Goal: Task Accomplishment & Management: Manage account settings

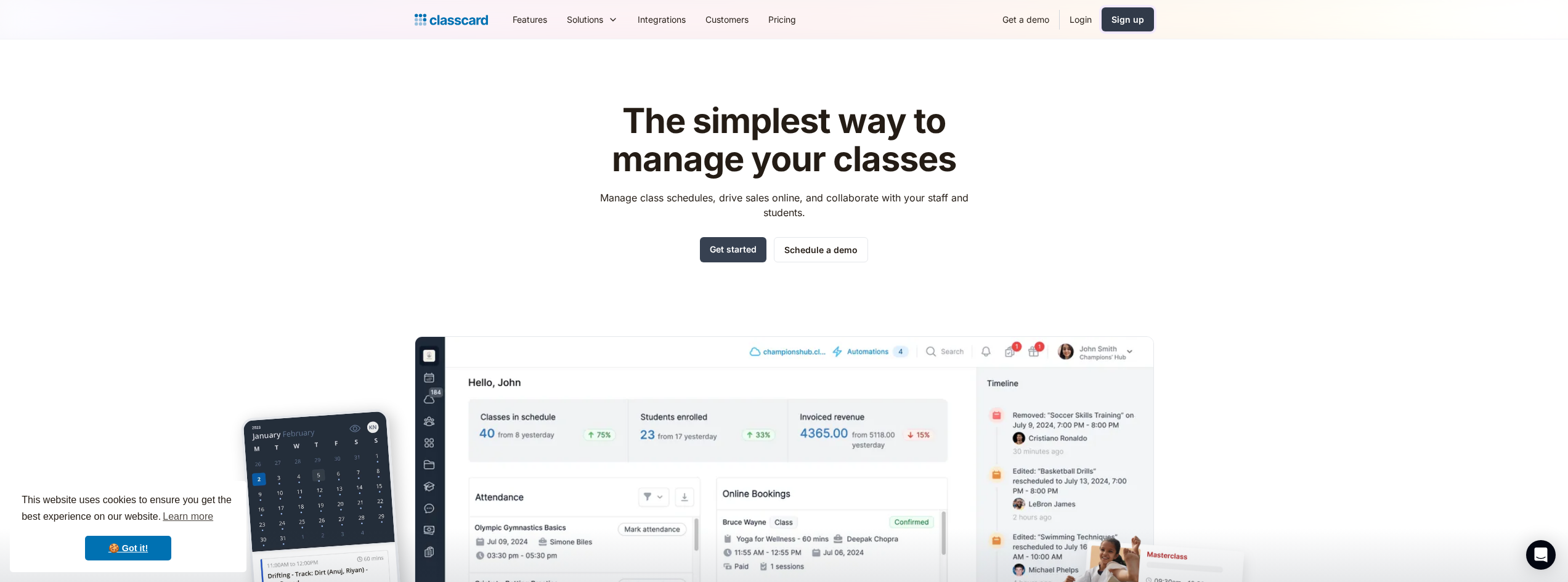
click at [1122, 17] on div "Sign up" at bounding box center [1127, 19] width 32 height 13
click at [1079, 21] on link "Login" at bounding box center [1081, 19] width 42 height 28
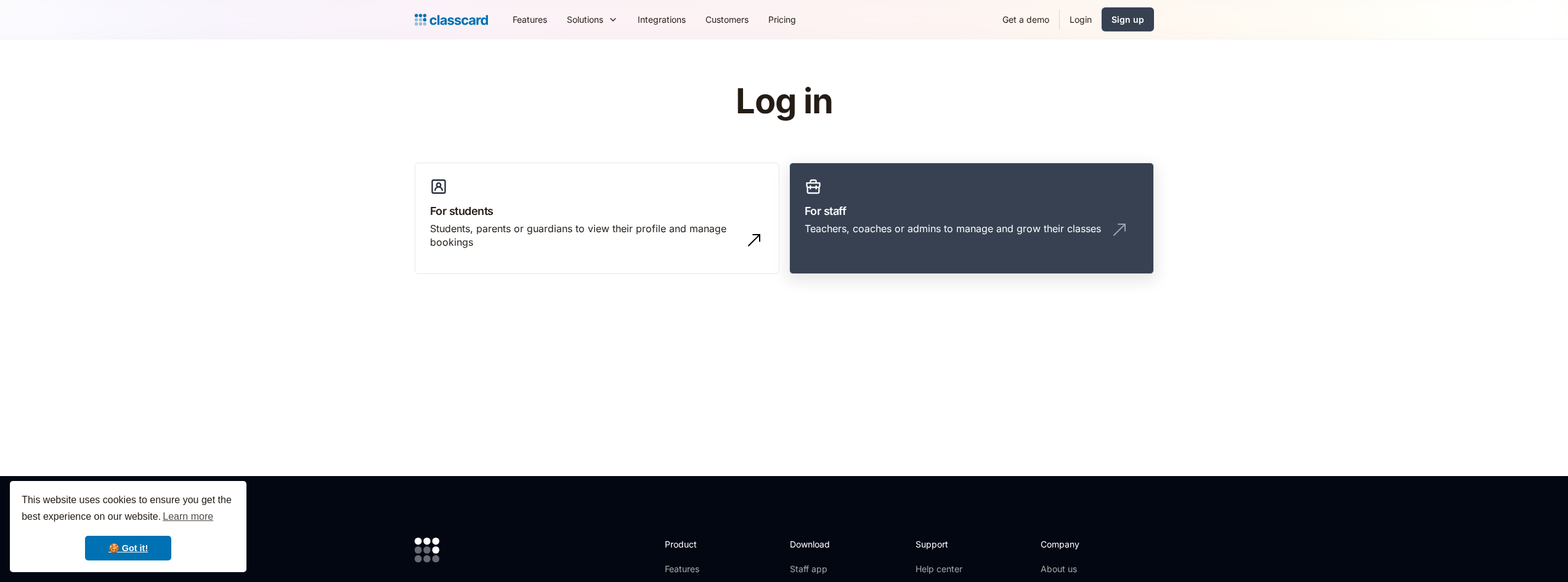
click at [840, 218] on h3 "For staff" at bounding box center [971, 211] width 334 height 17
